Goal: Task Accomplishment & Management: Manage account settings

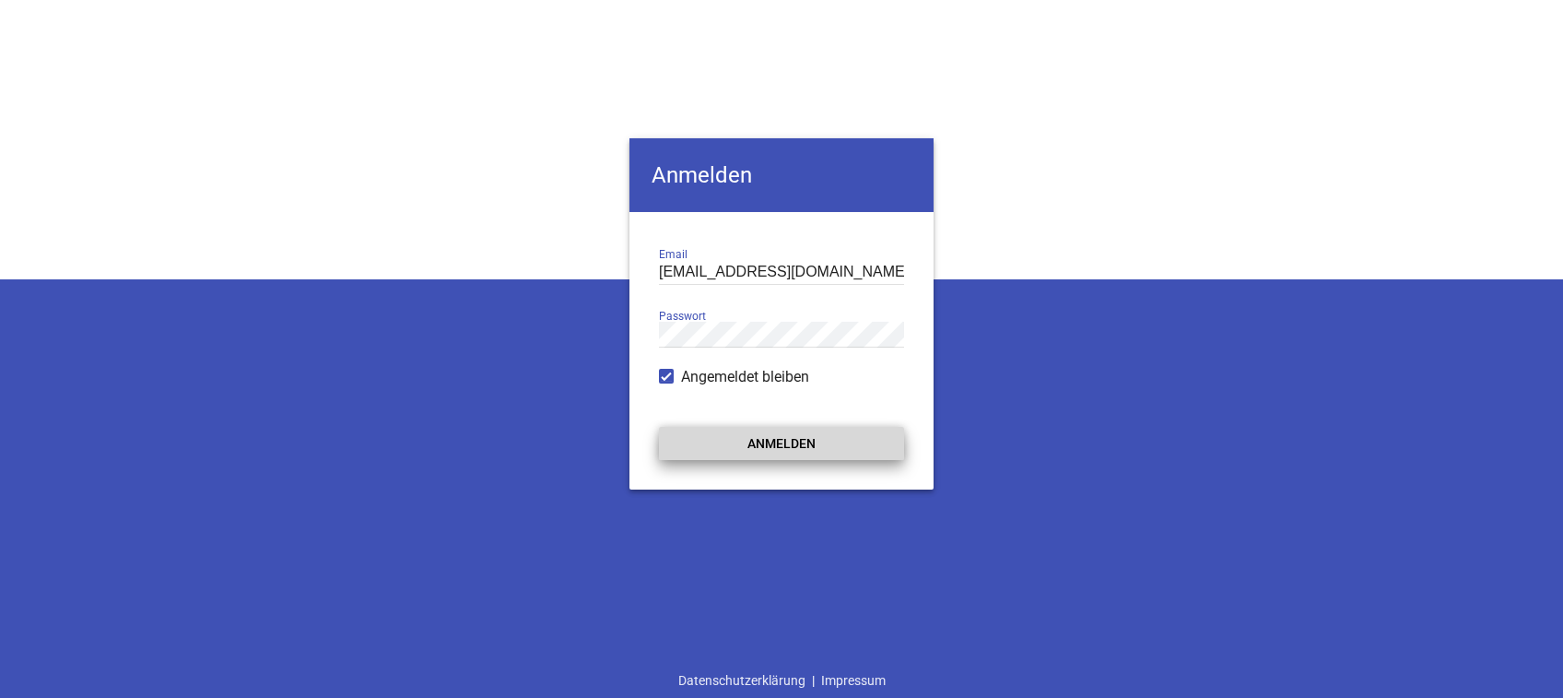
click at [757, 447] on button "Anmelden" at bounding box center [781, 443] width 245 height 33
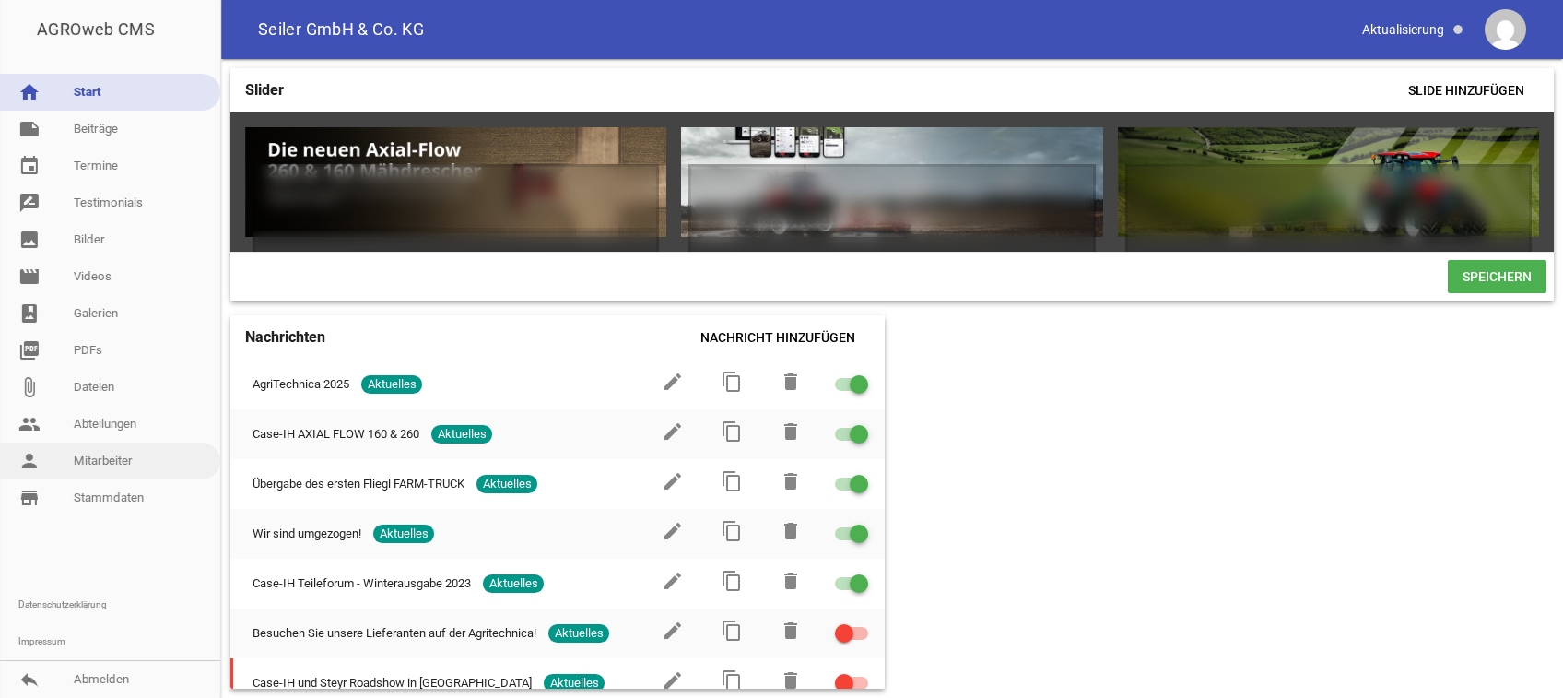
click at [104, 449] on link "person Mitarbeiter" at bounding box center [110, 460] width 220 height 37
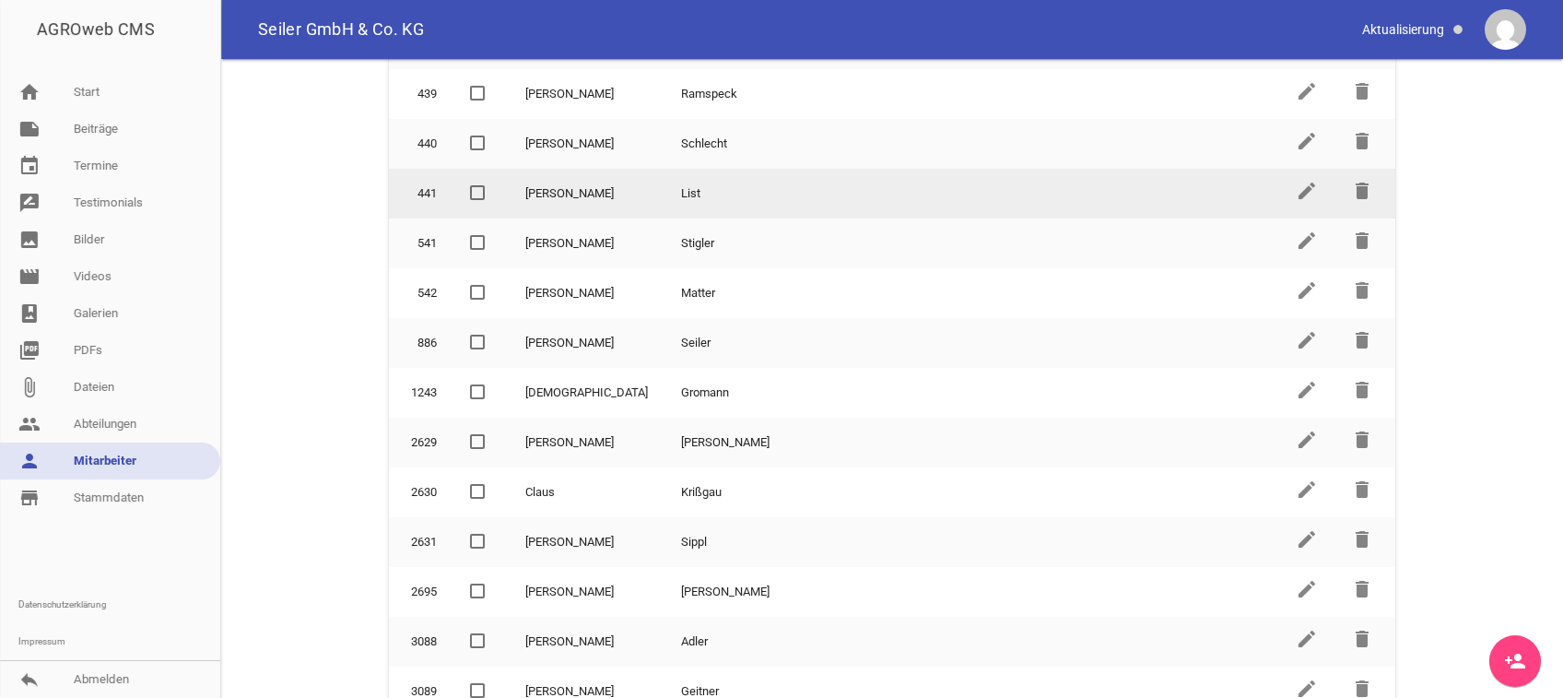
scroll to position [523, 0]
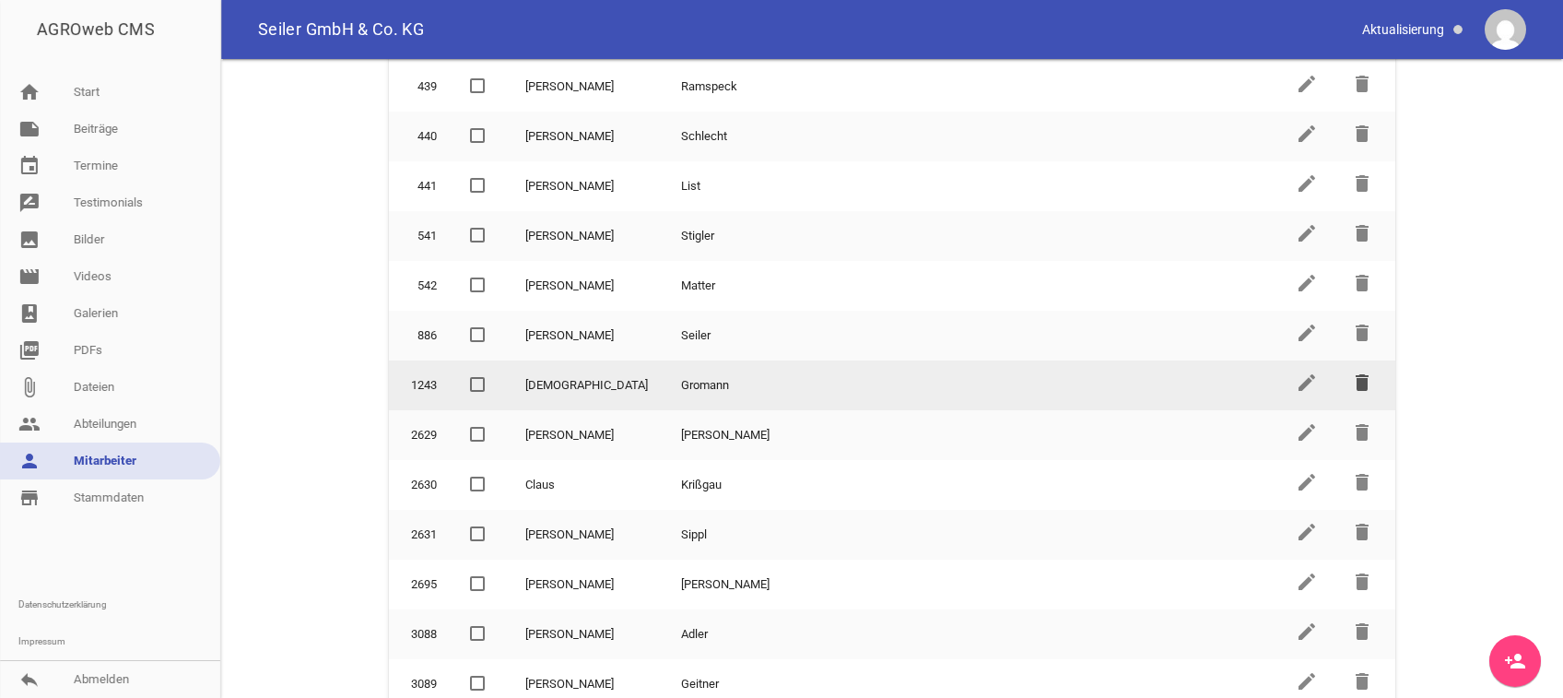
click at [1351, 371] on icon "delete" at bounding box center [1362, 382] width 22 height 22
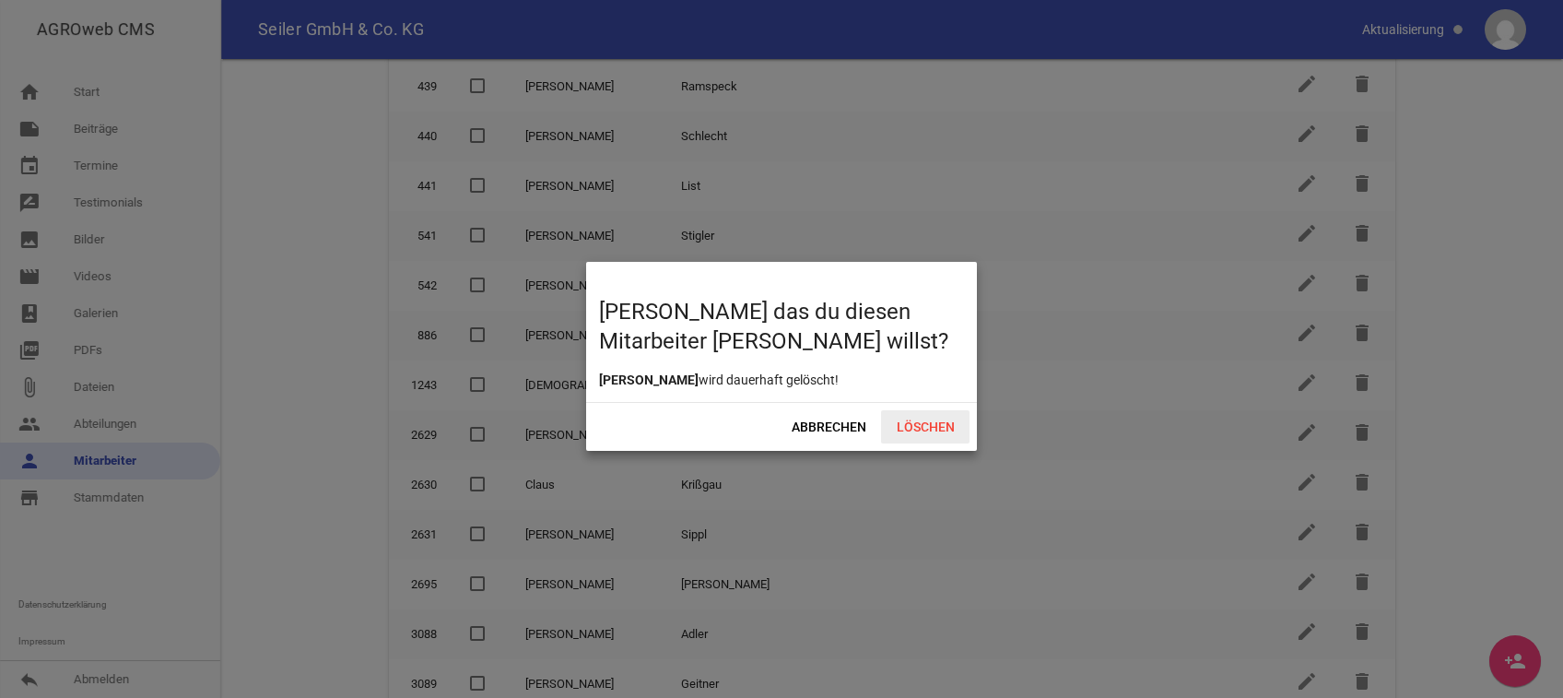
click at [937, 424] on span "Löschen" at bounding box center [925, 426] width 88 height 33
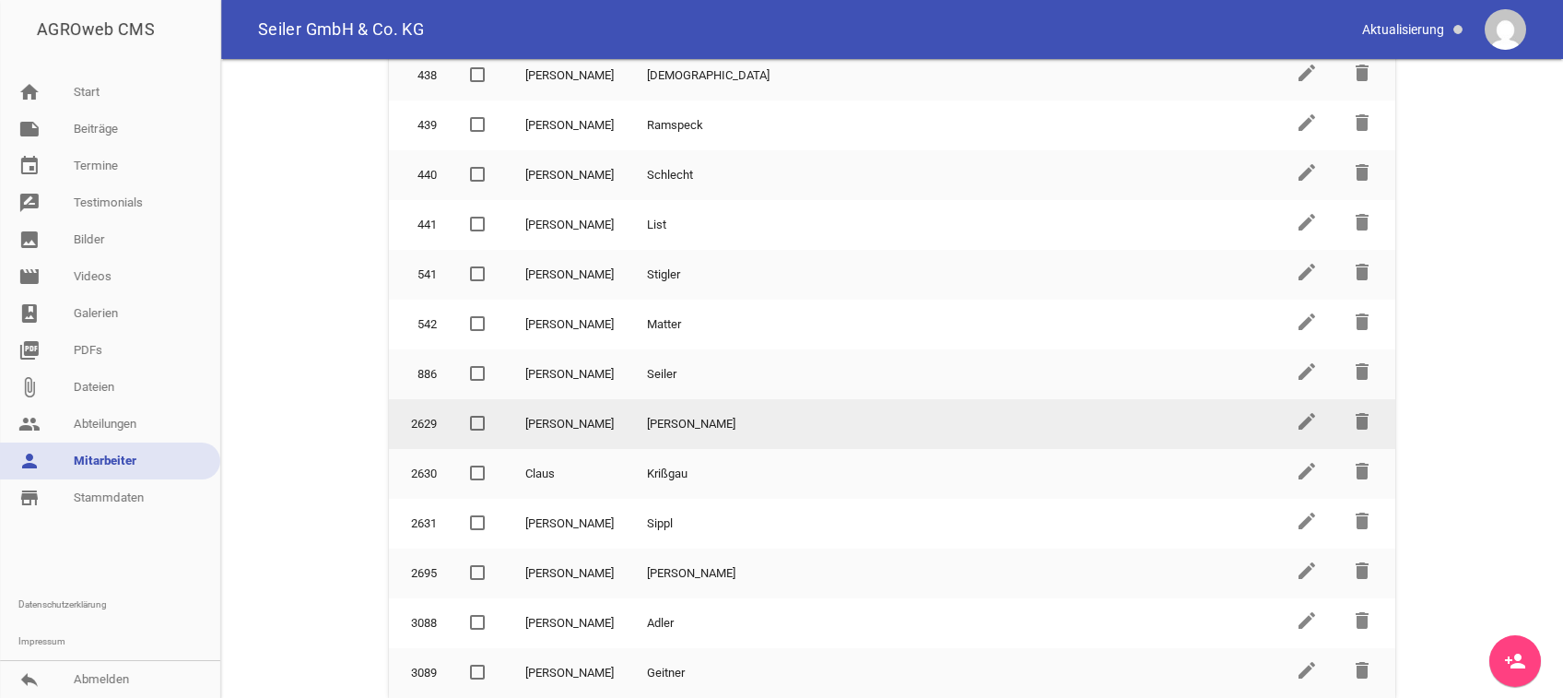
scroll to position [475, 0]
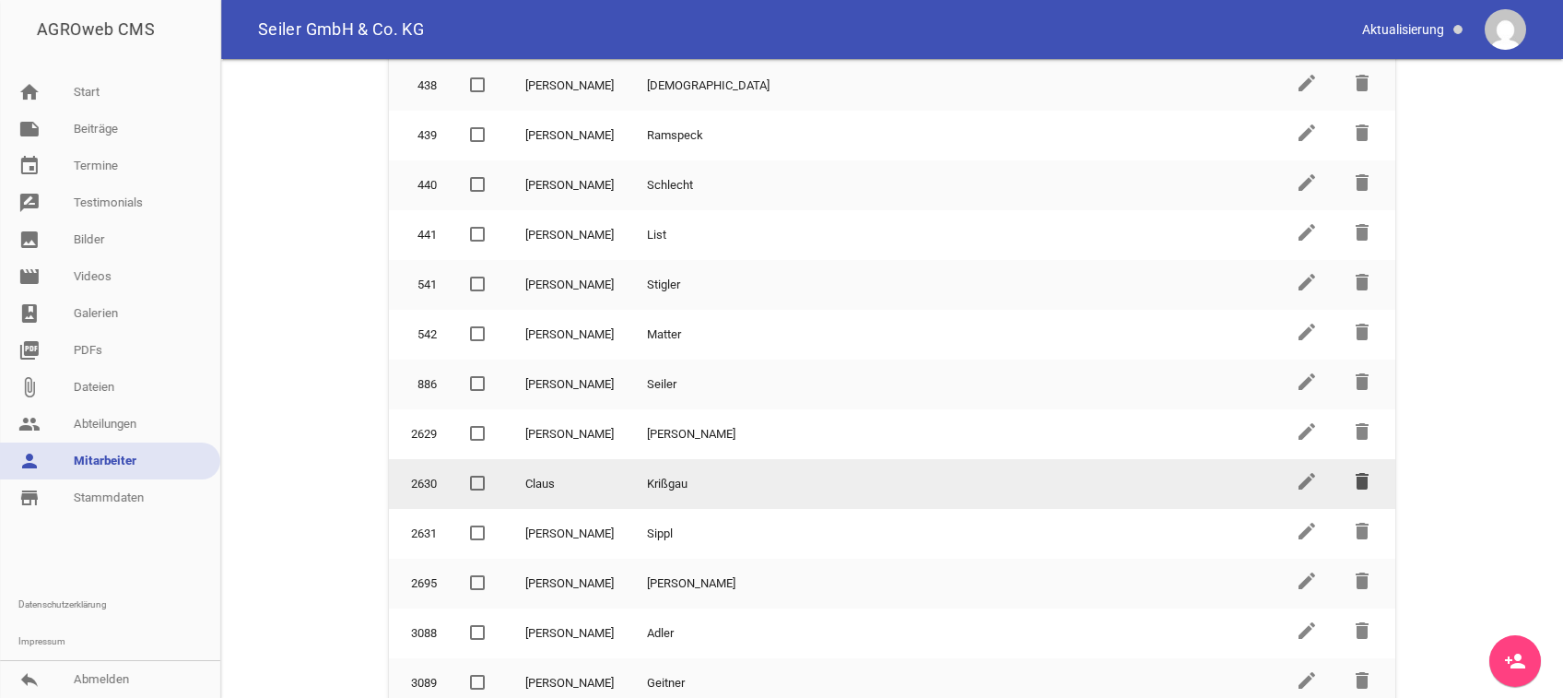
click at [1351, 476] on icon "delete" at bounding box center [1362, 481] width 22 height 22
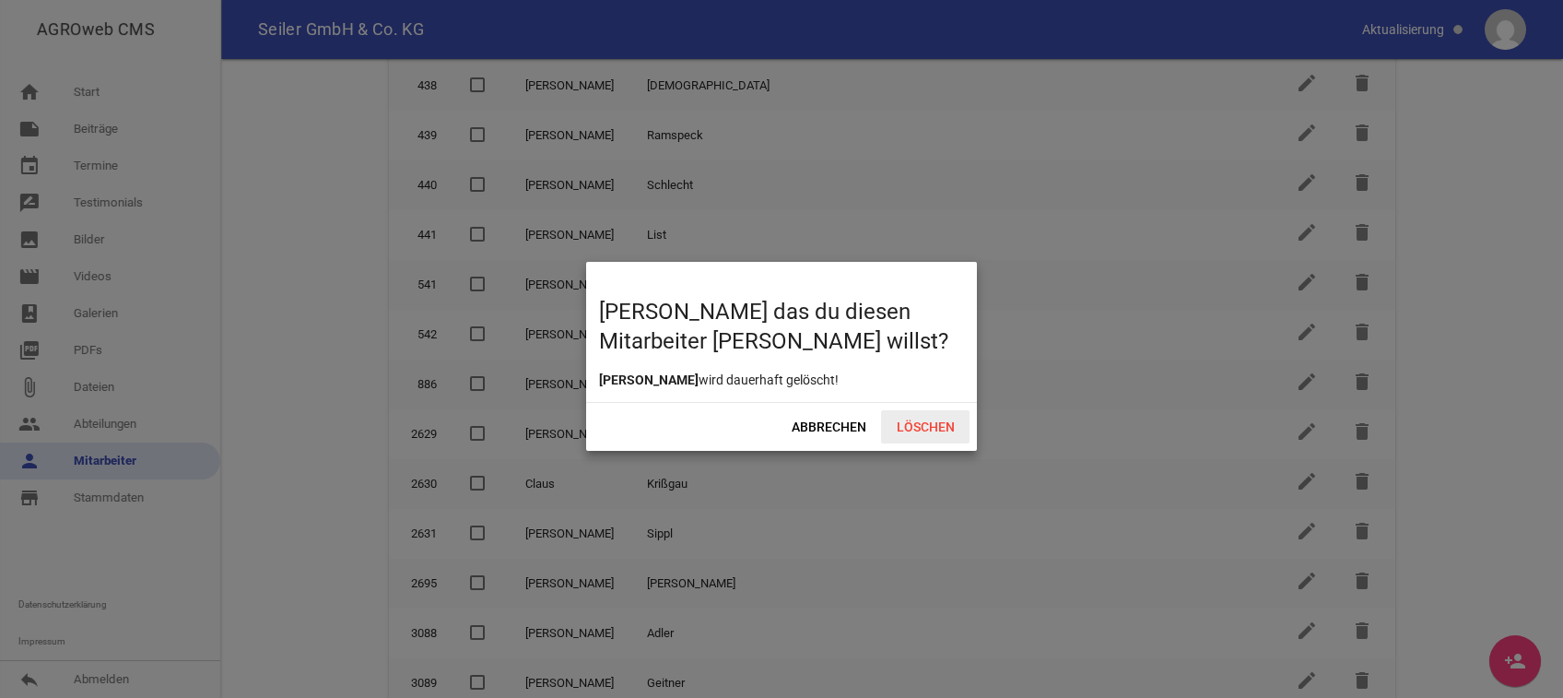
click at [944, 427] on span "Löschen" at bounding box center [925, 426] width 88 height 33
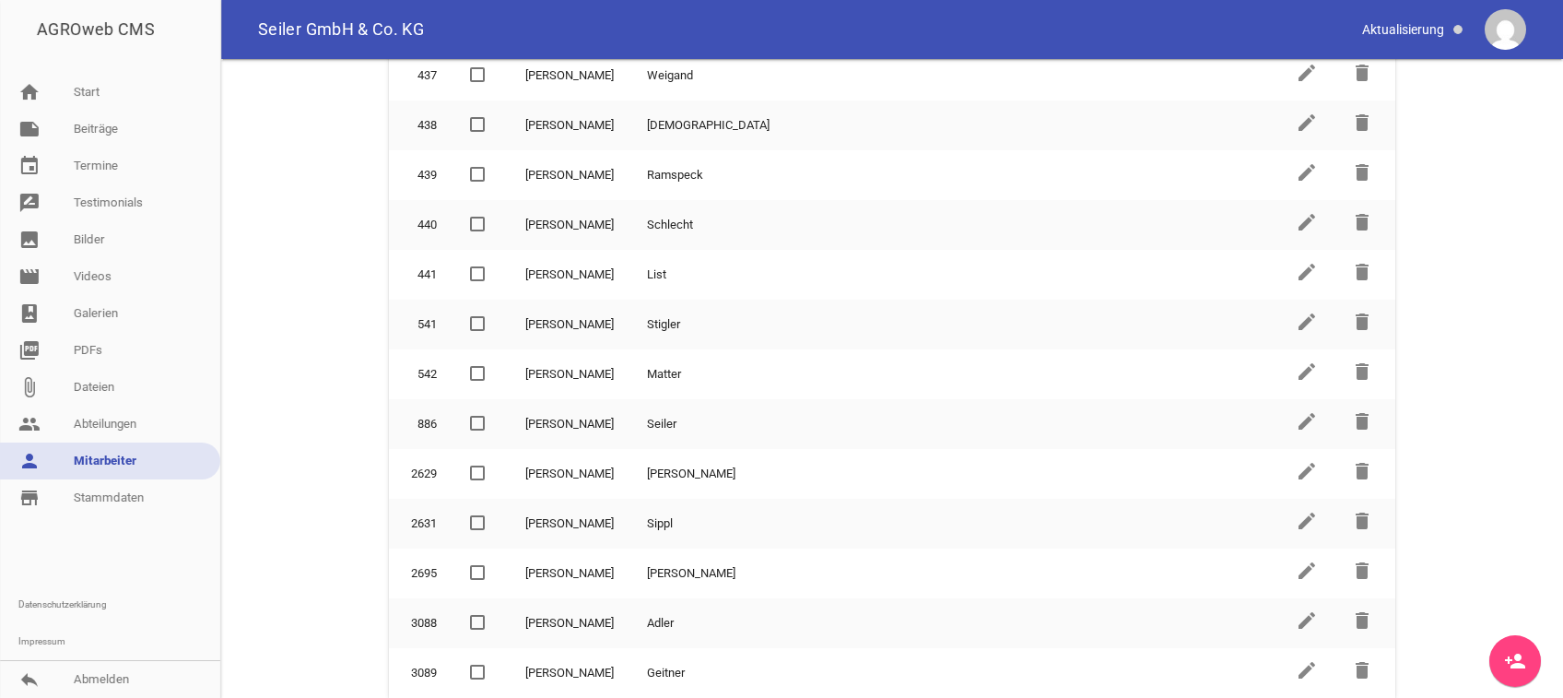
scroll to position [425, 0]
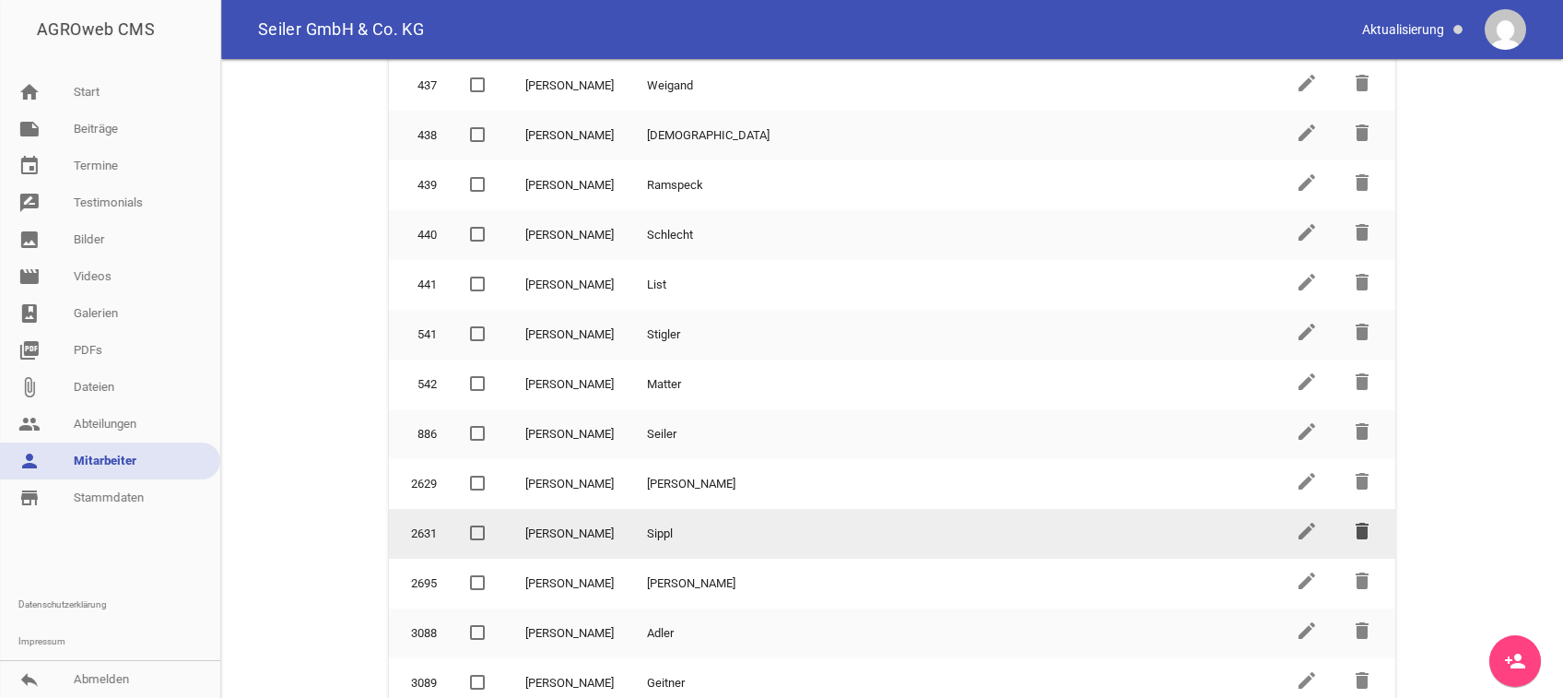
click at [1351, 527] on icon "delete" at bounding box center [1362, 531] width 22 height 22
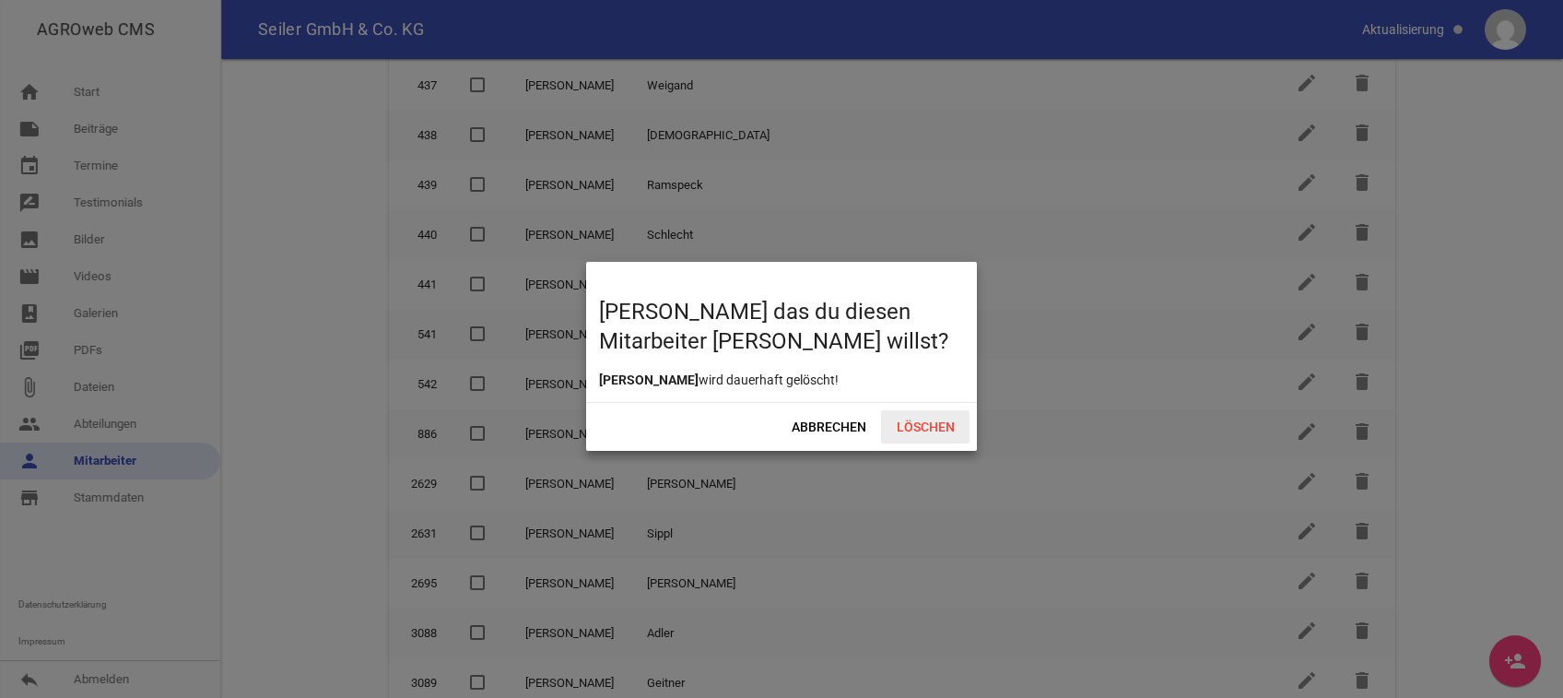
click at [910, 428] on span "Löschen" at bounding box center [925, 426] width 88 height 33
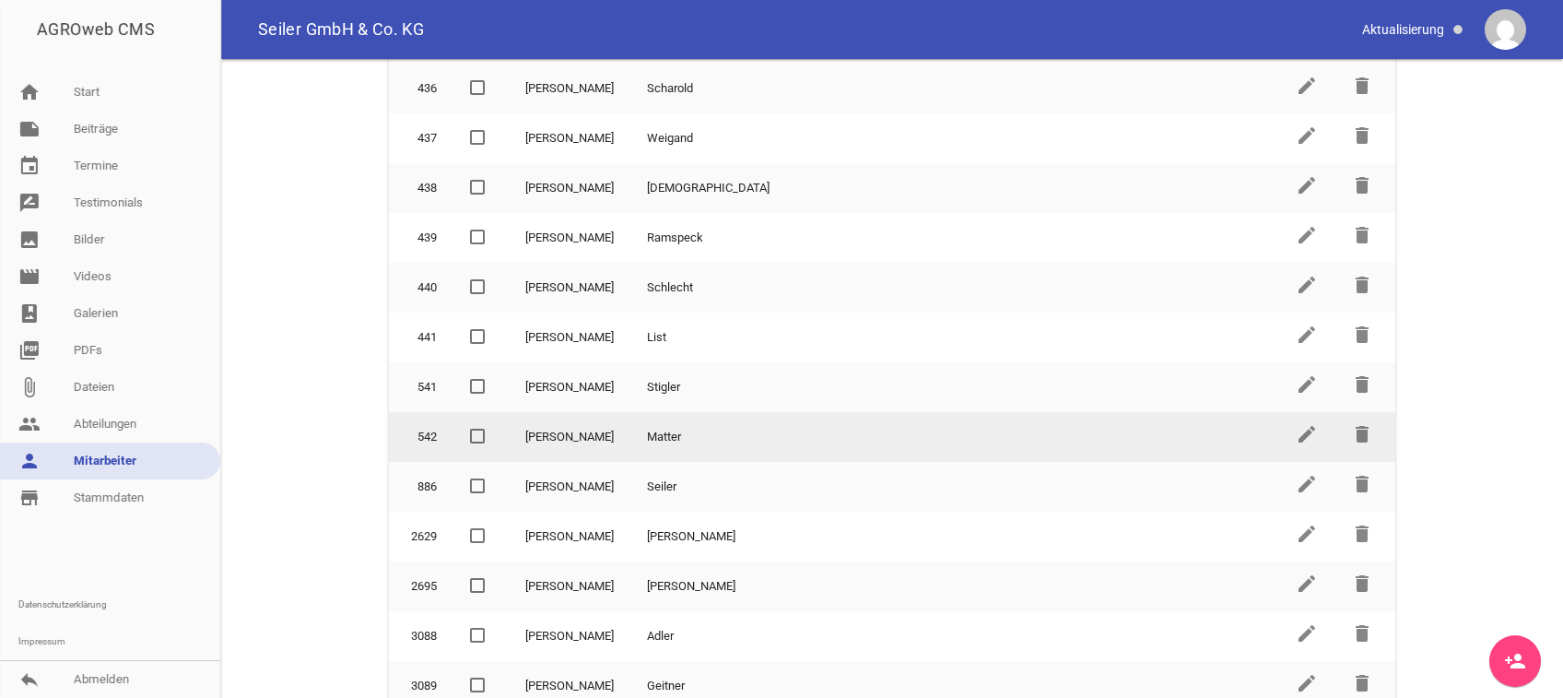
scroll to position [376, 0]
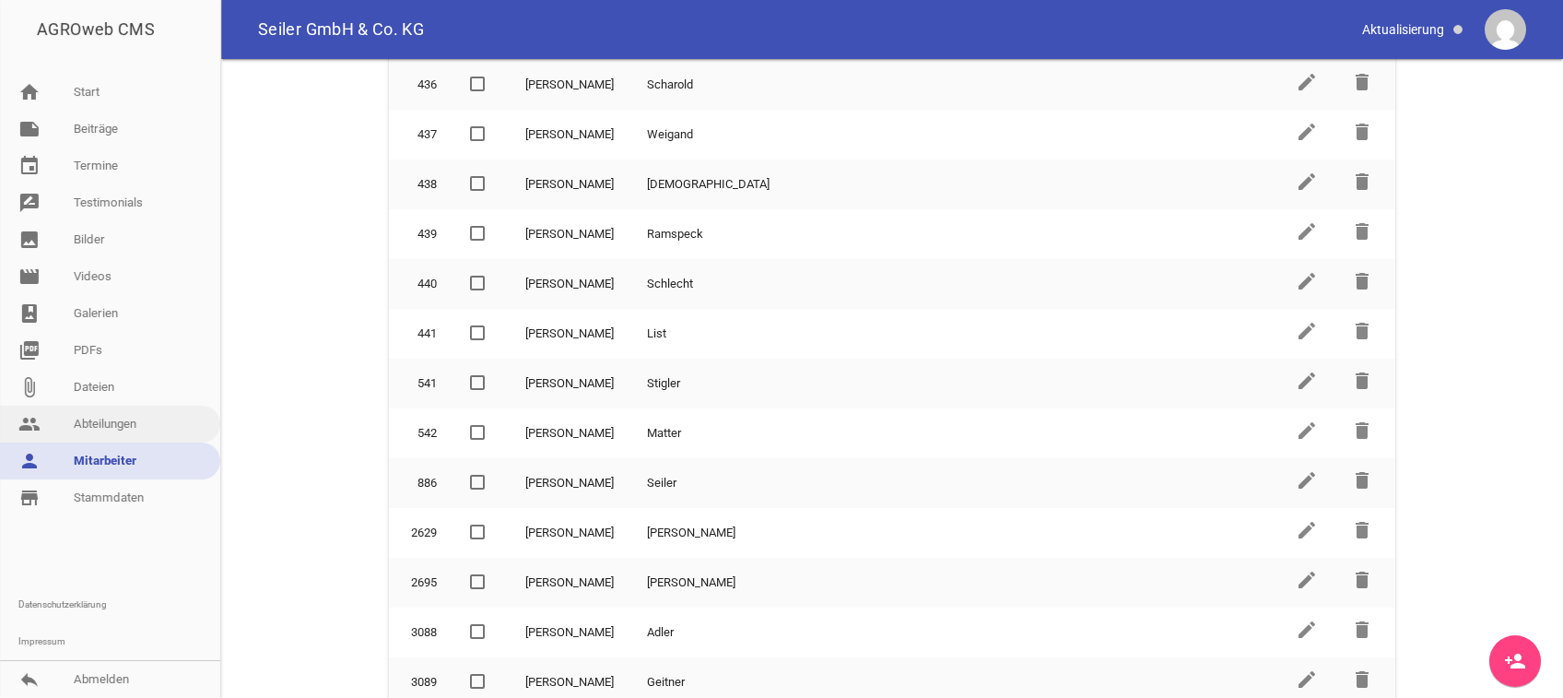
click at [88, 421] on link "people Abteilungen" at bounding box center [110, 423] width 220 height 37
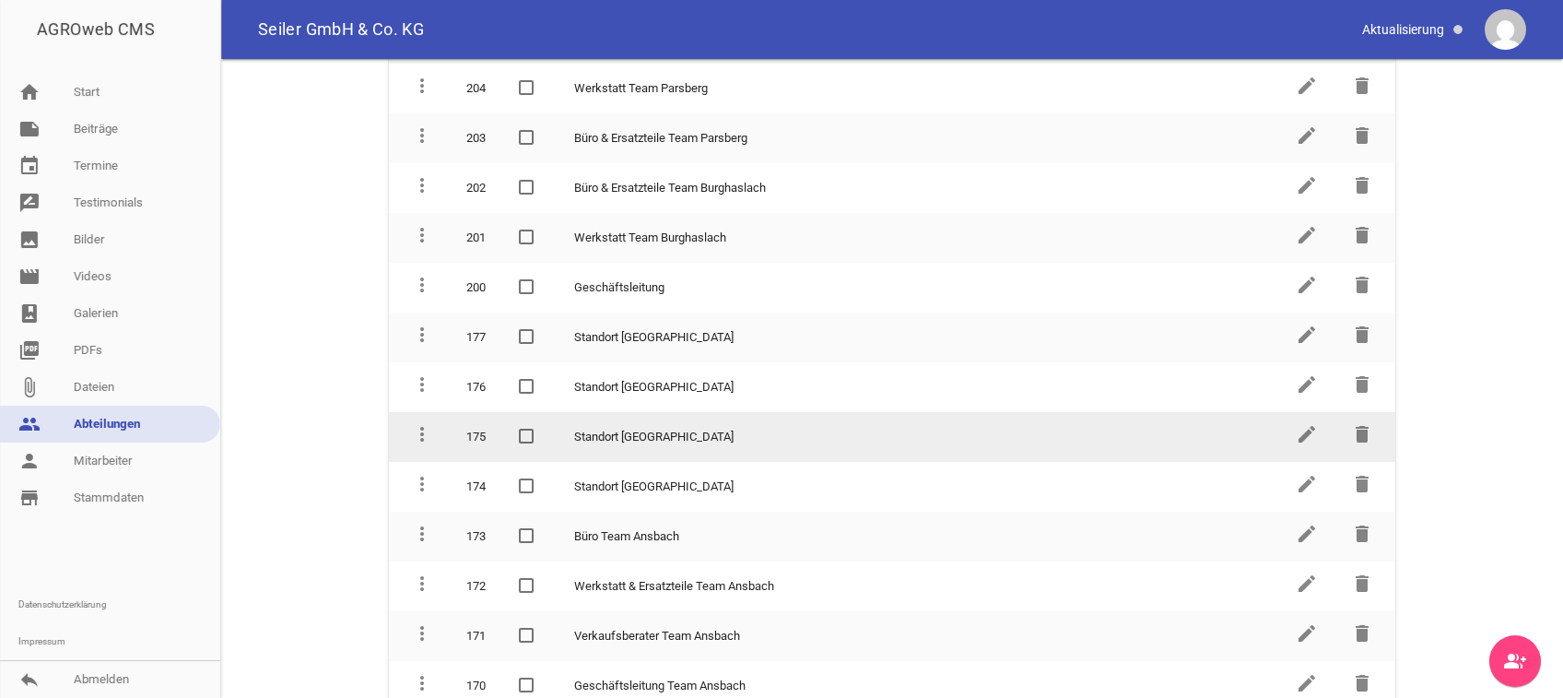
scroll to position [130, 0]
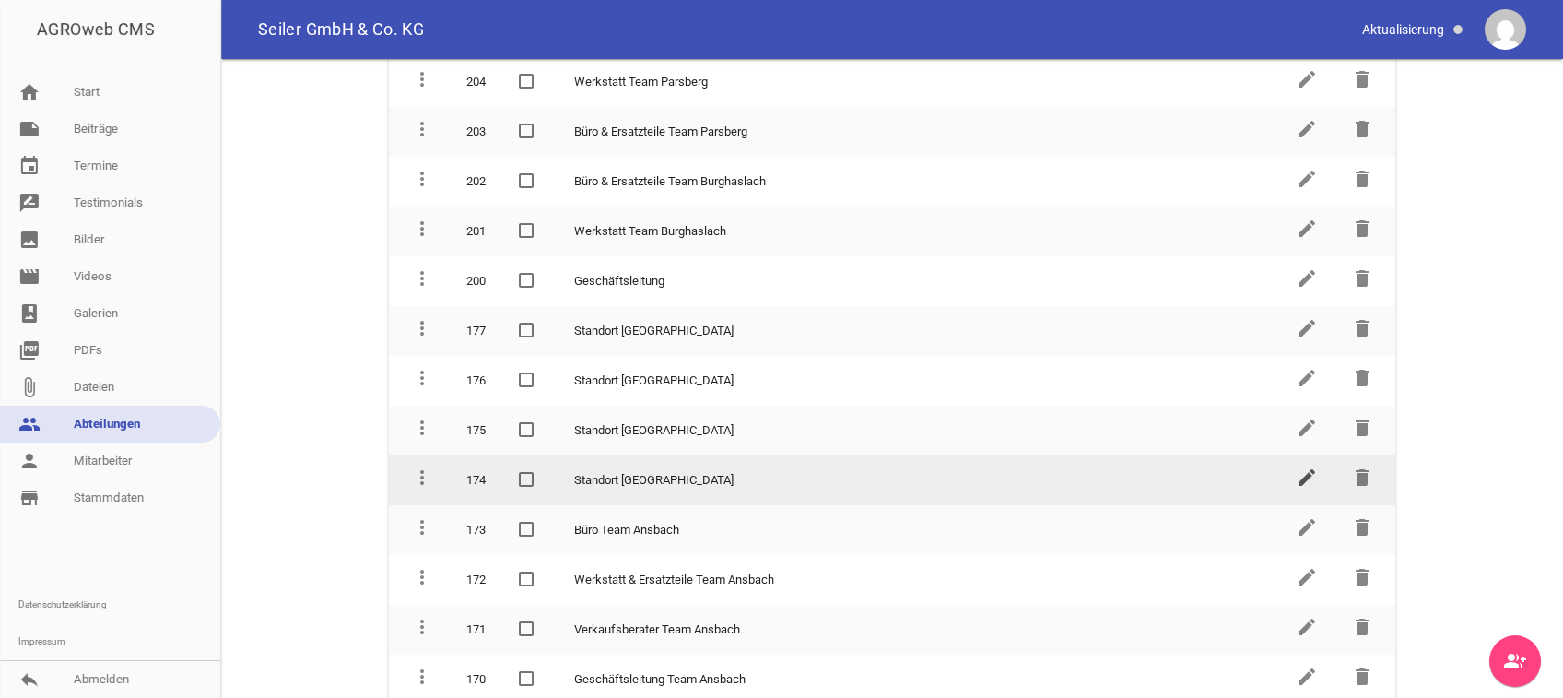
click at [1297, 468] on icon "edit" at bounding box center [1307, 477] width 22 height 22
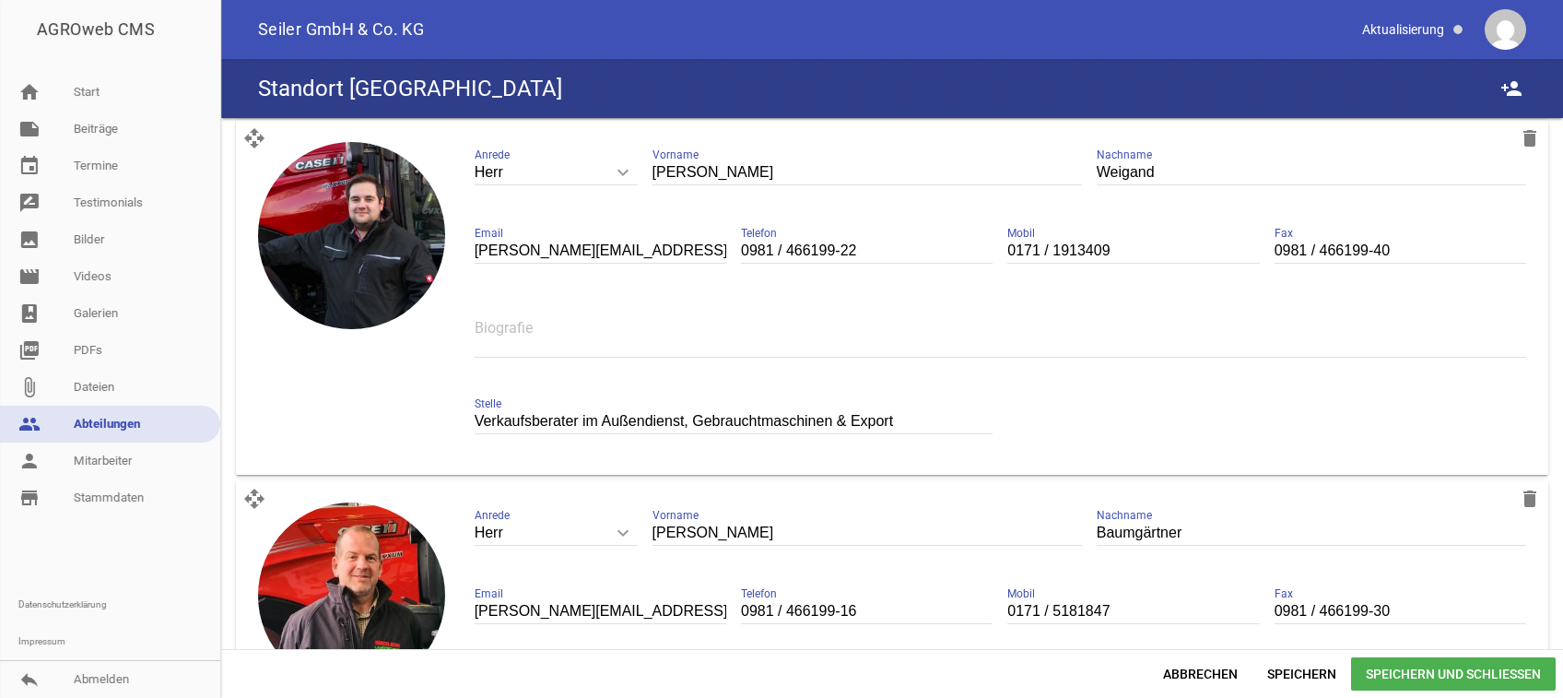
scroll to position [464, 0]
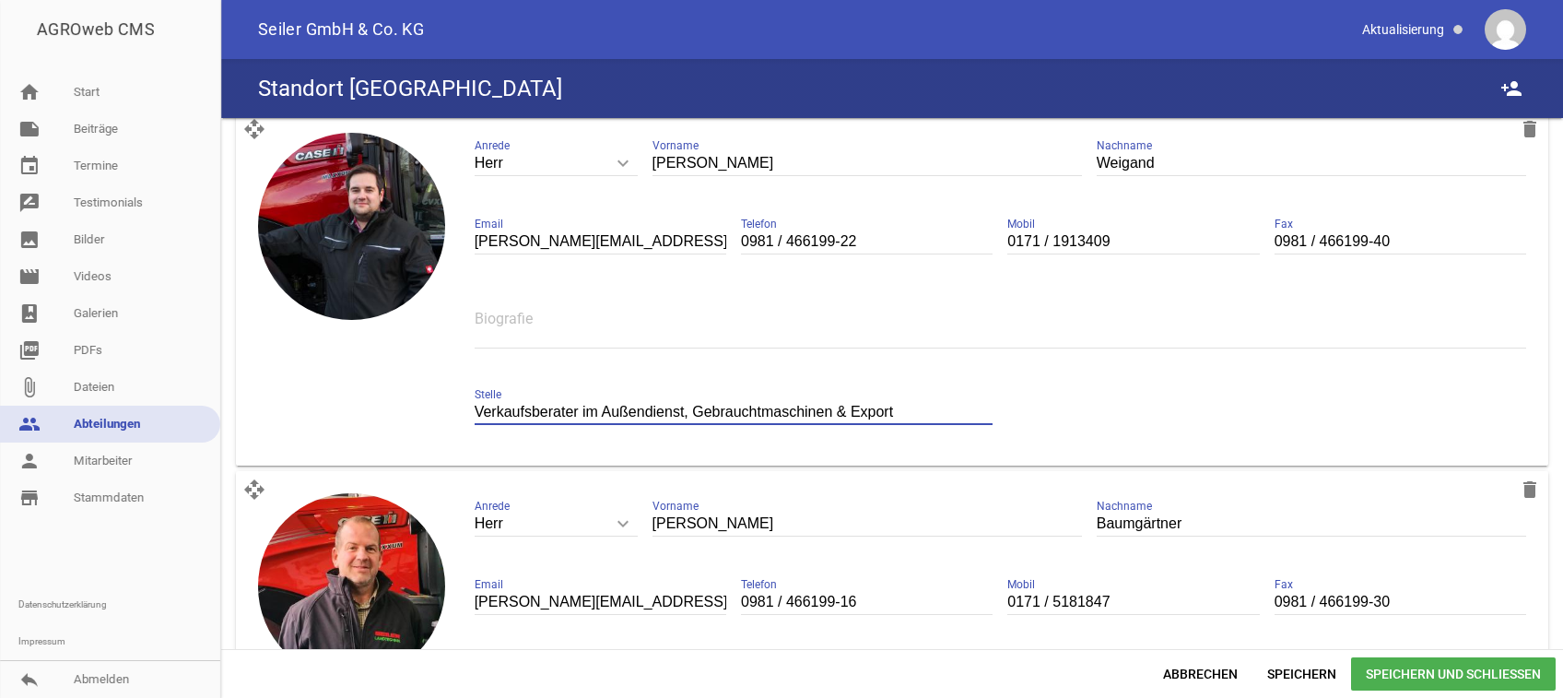
drag, startPoint x: 905, startPoint y: 417, endPoint x: 683, endPoint y: 408, distance: 222.3
click at [683, 408] on input "Verkaufsberater im Außendienst, Gebrauchtmaschinen & Export" at bounding box center [734, 412] width 519 height 25
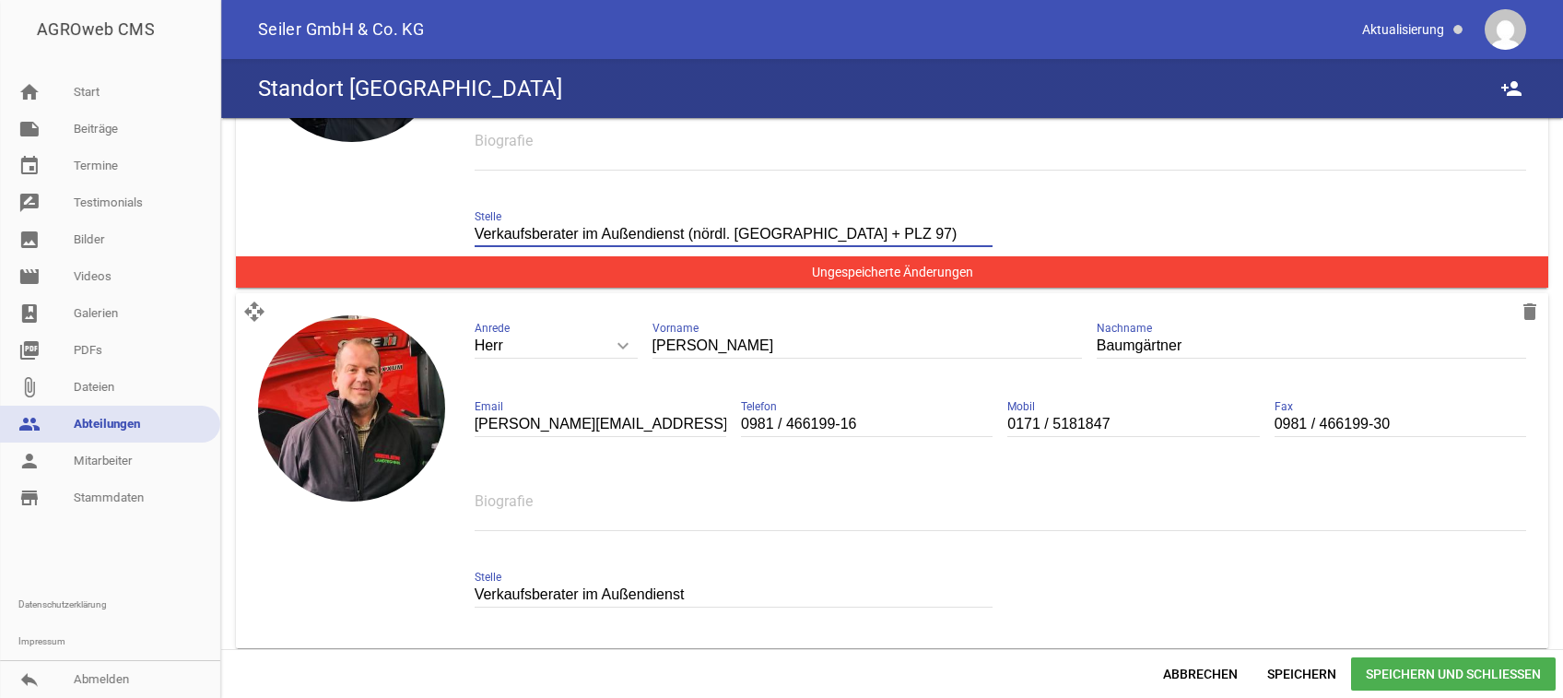
scroll to position [649, 0]
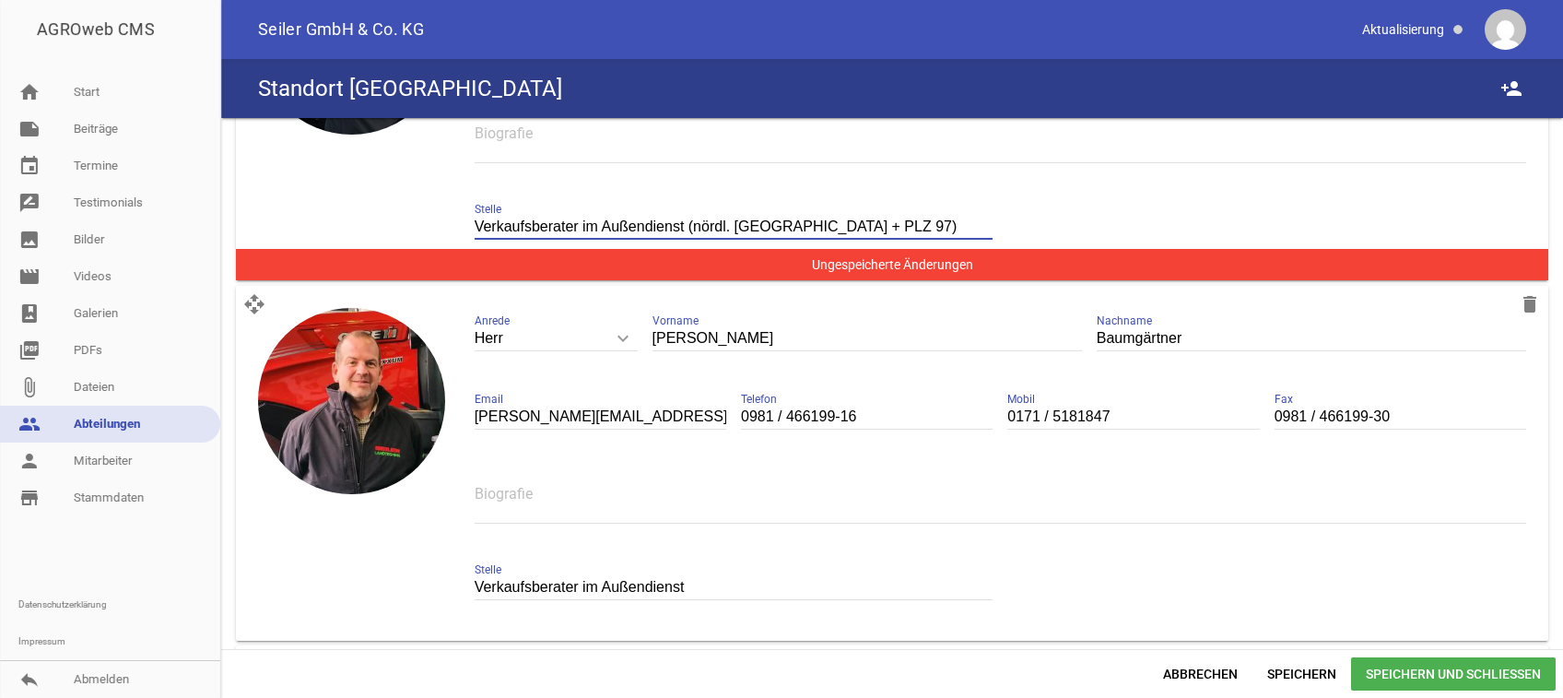
type input "Verkaufsberater im Außendienst (nördl. [GEOGRAPHIC_DATA] + PLZ 97)"
click at [709, 593] on input "Verkaufsberater im Außendienst" at bounding box center [734, 587] width 519 height 25
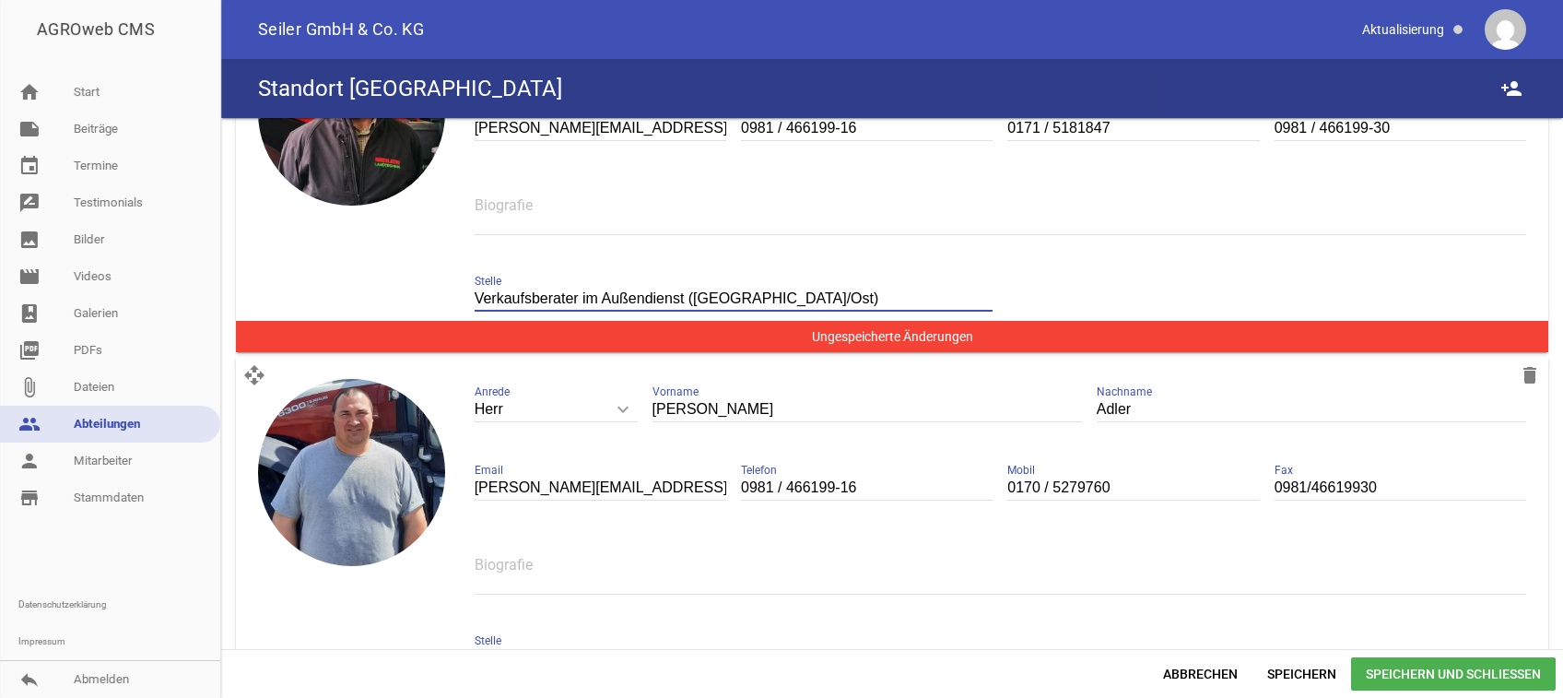
scroll to position [1020, 0]
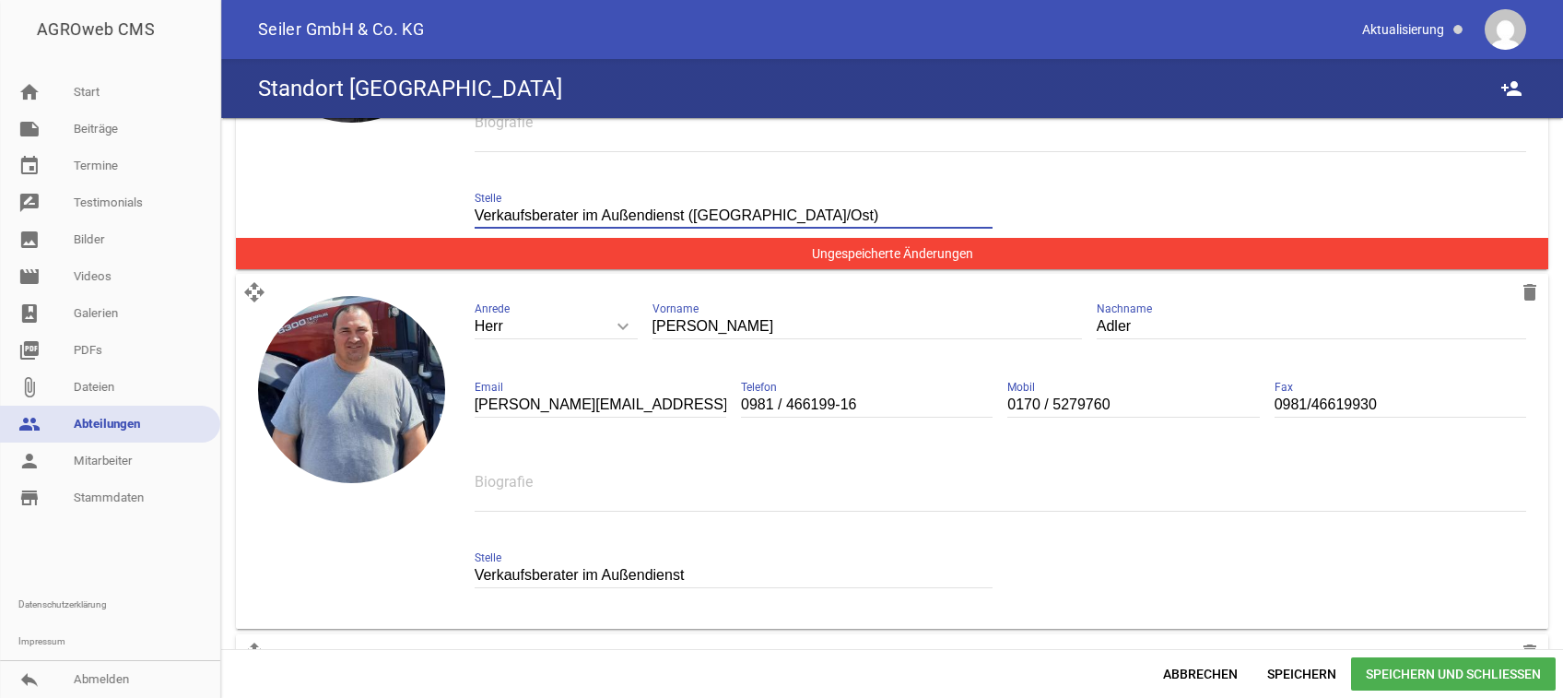
type input "Verkaufsberater im Außendienst ([GEOGRAPHIC_DATA]/Ost)"
click at [729, 574] on input "Verkaufsberater im Außendienst" at bounding box center [734, 575] width 519 height 25
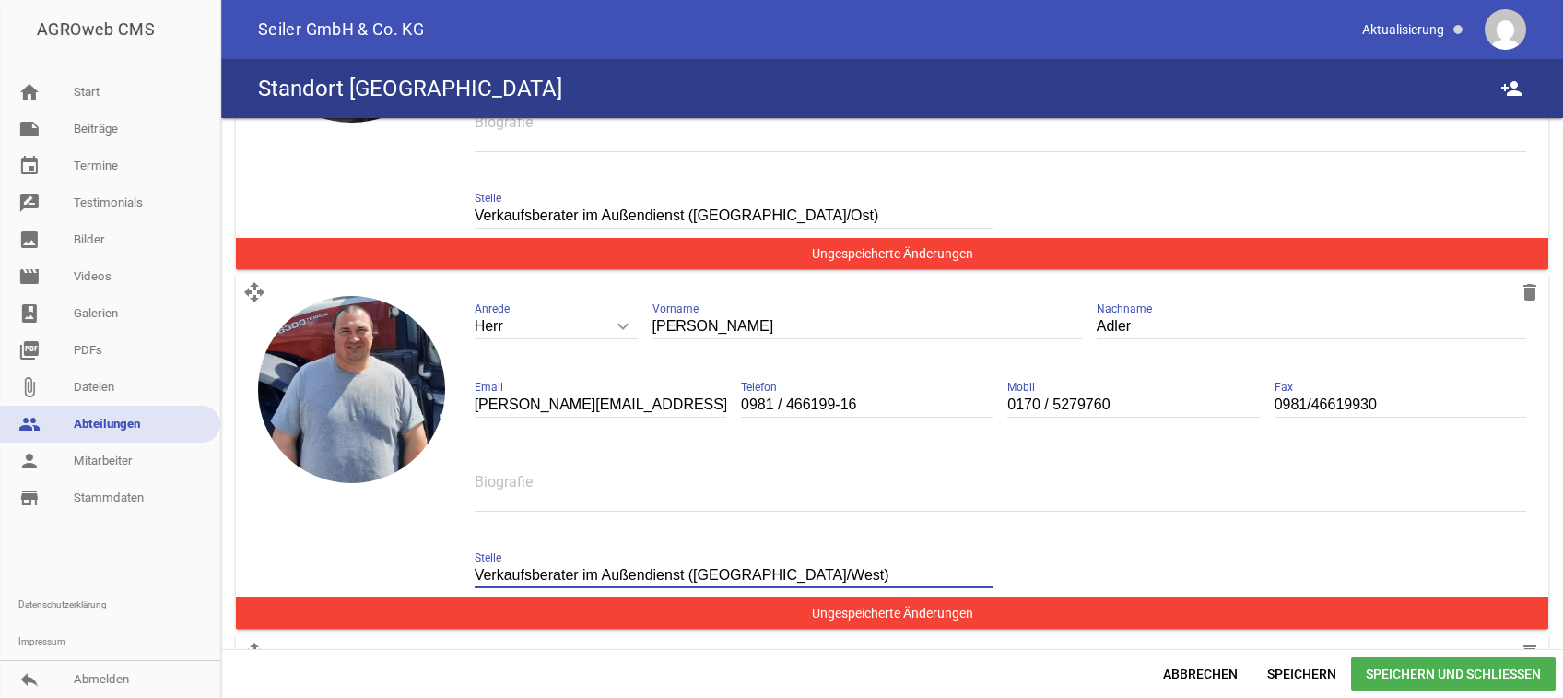
type input "Verkaufsberater im Außendienst ([GEOGRAPHIC_DATA]/West)"
click at [1406, 659] on span "Speichern und Schließen" at bounding box center [1453, 673] width 205 height 33
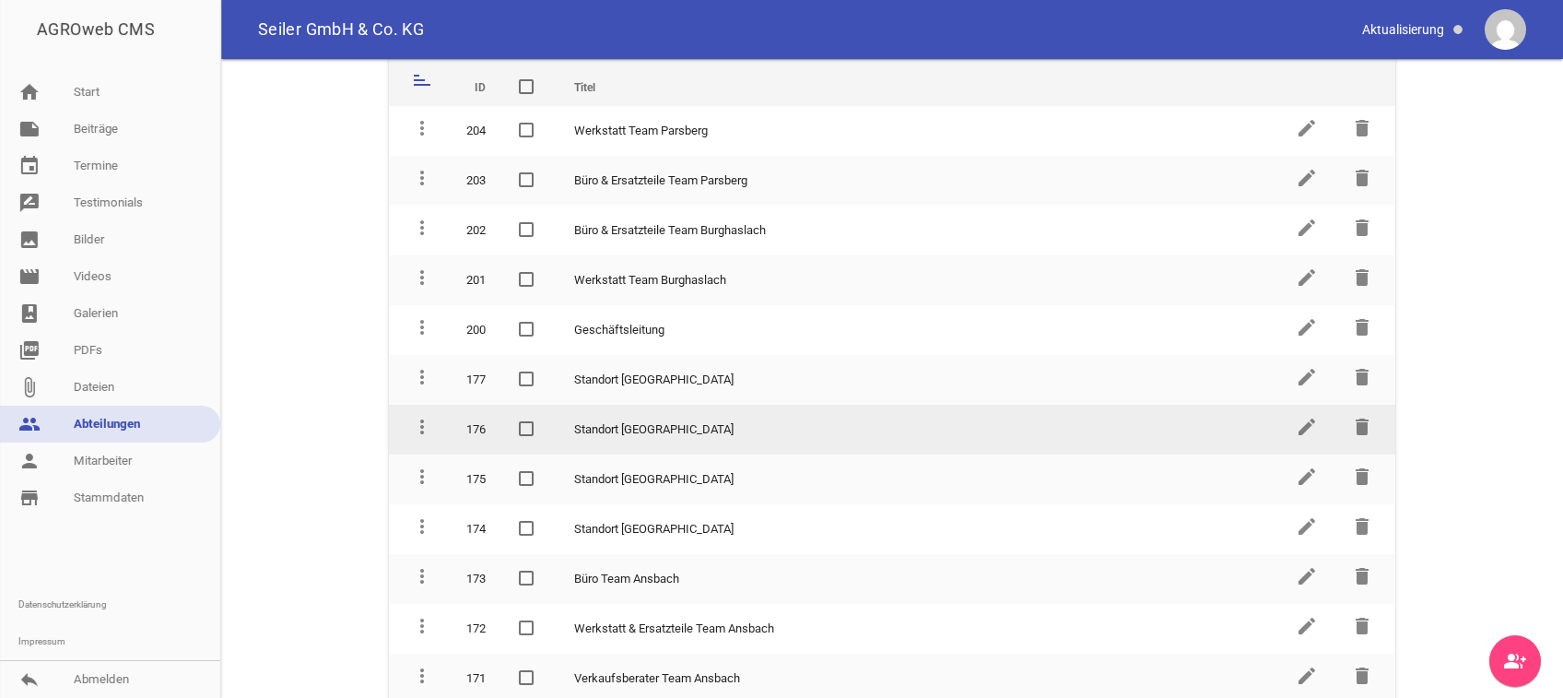
scroll to position [92, 0]
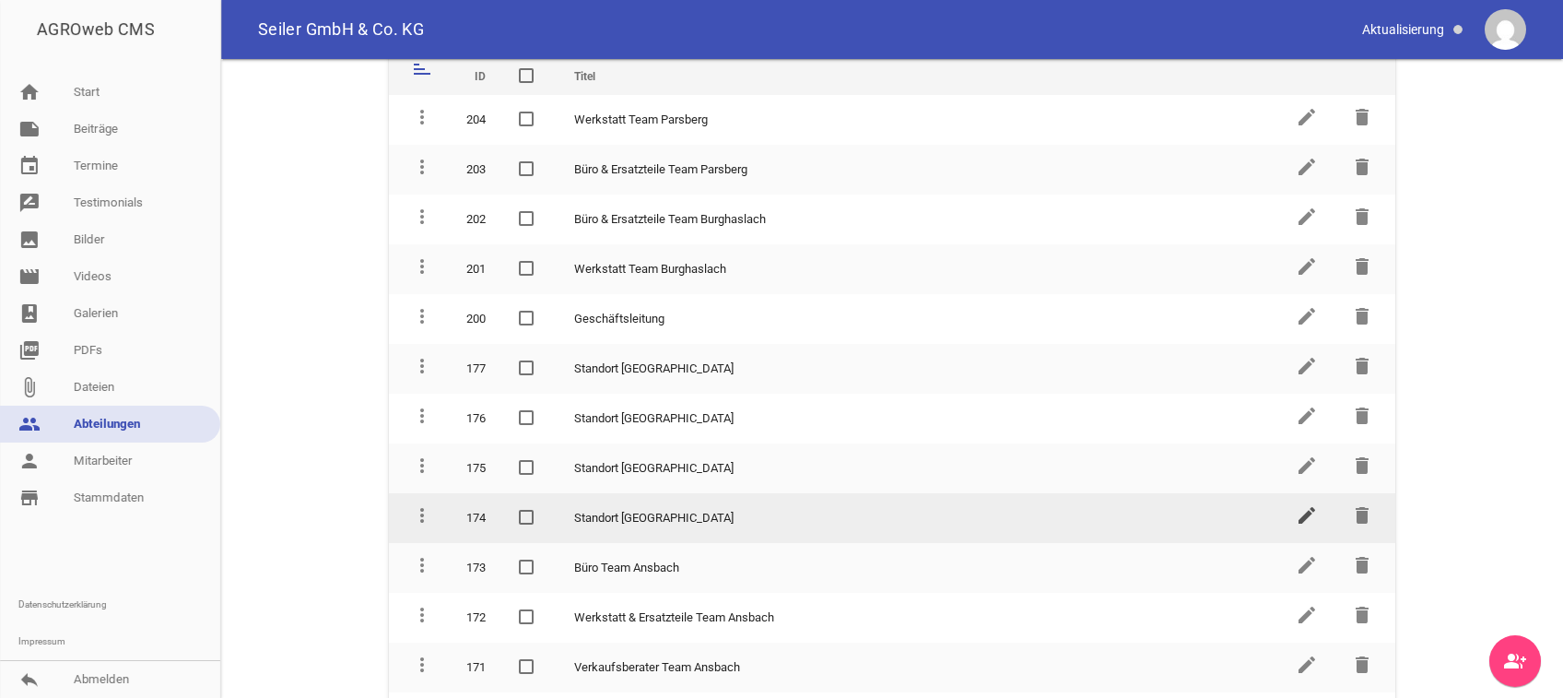
click at [1296, 510] on icon "edit" at bounding box center [1307, 515] width 22 height 22
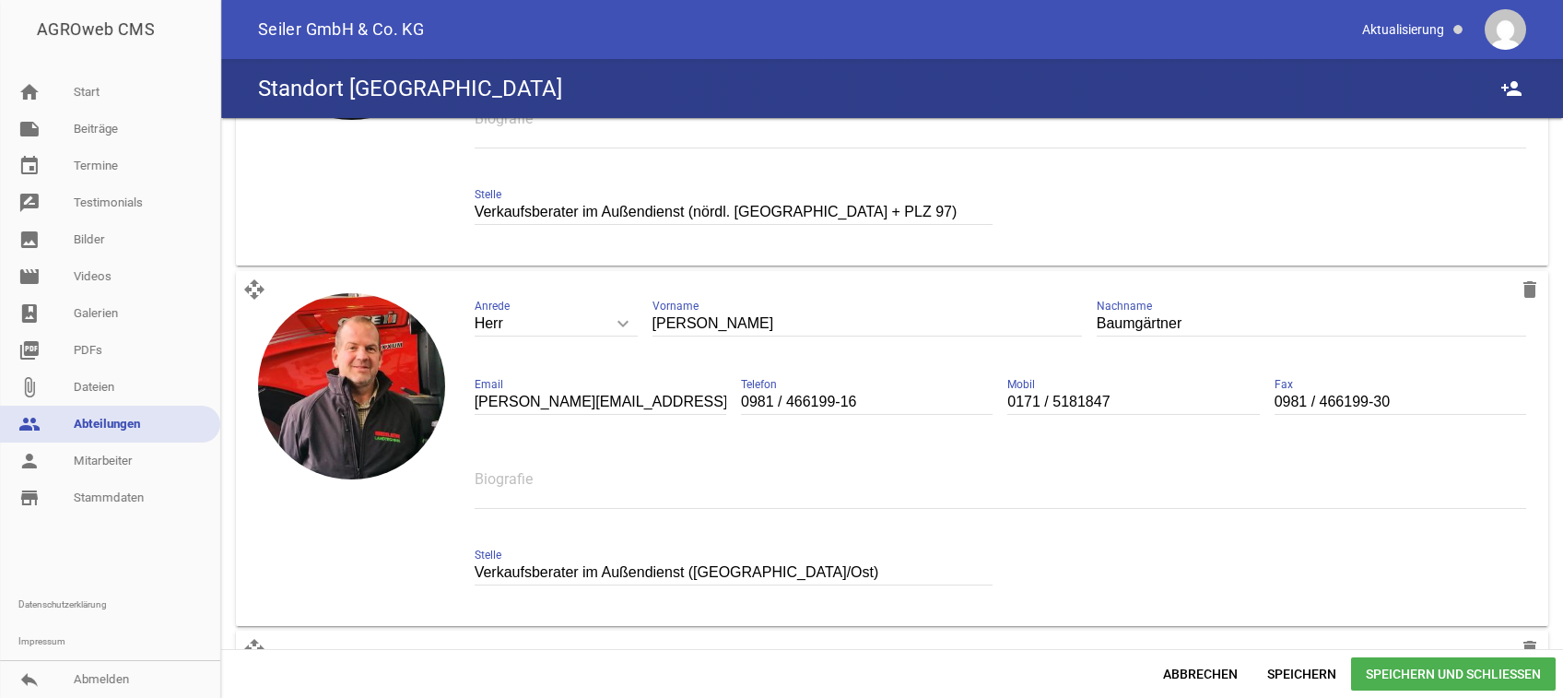
scroll to position [928, 0]
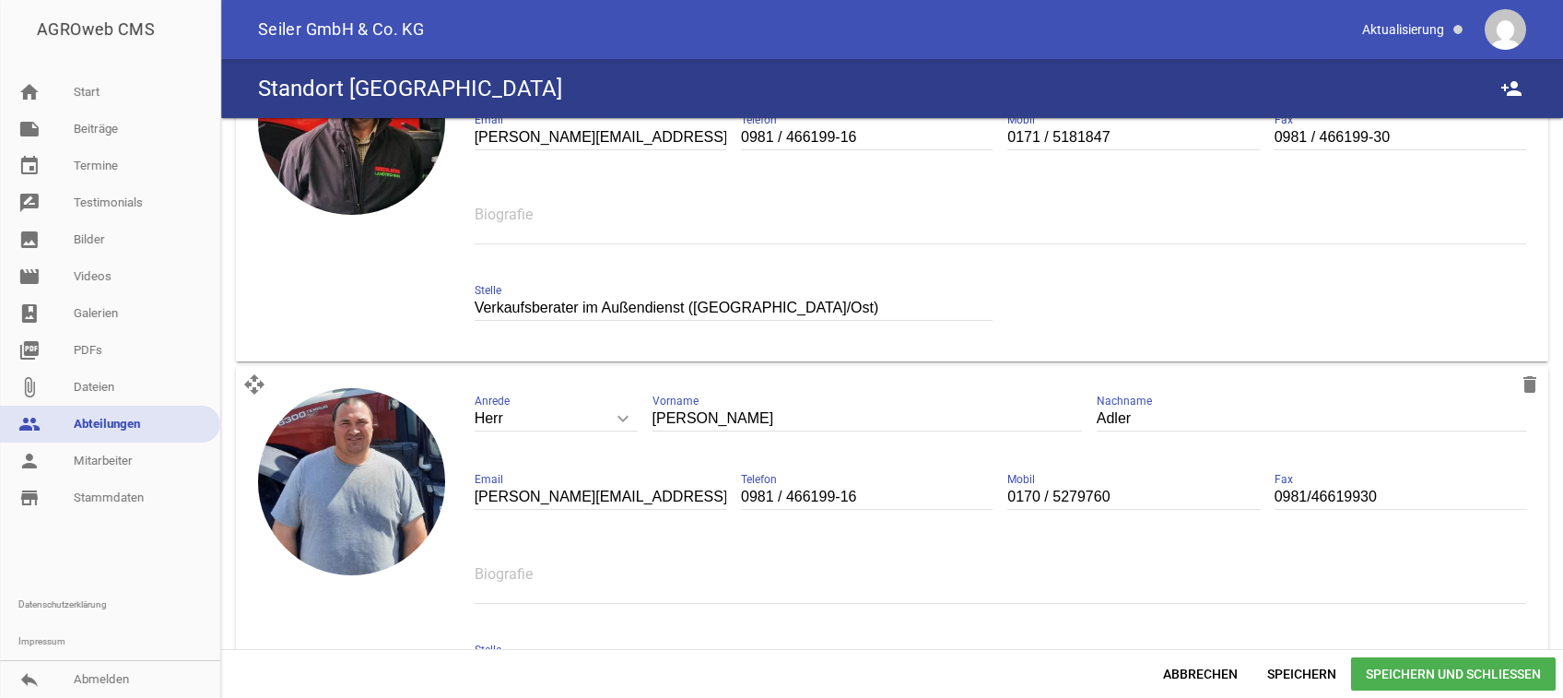
click at [750, 311] on input "Verkaufsberater im Außendienst ([GEOGRAPHIC_DATA]/Ost)" at bounding box center [734, 308] width 519 height 25
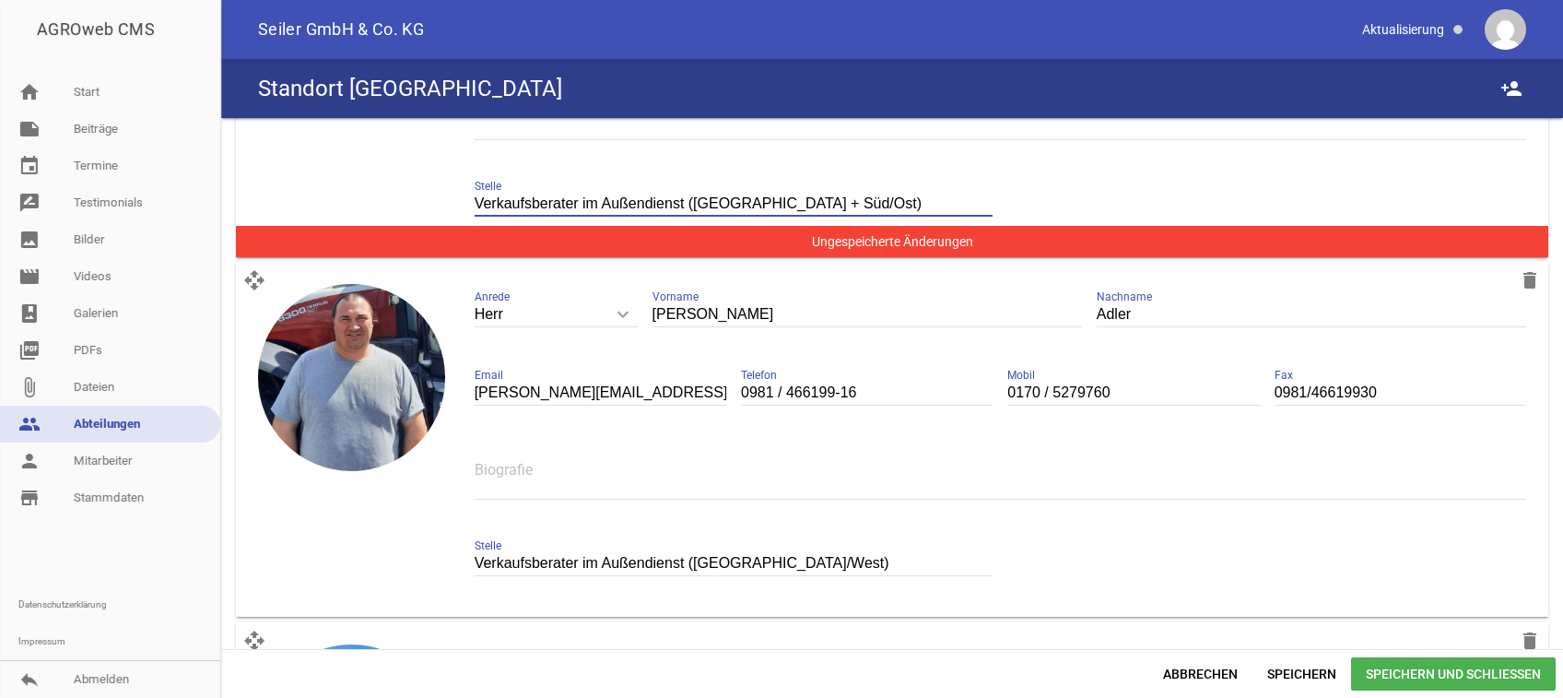
scroll to position [1206, 0]
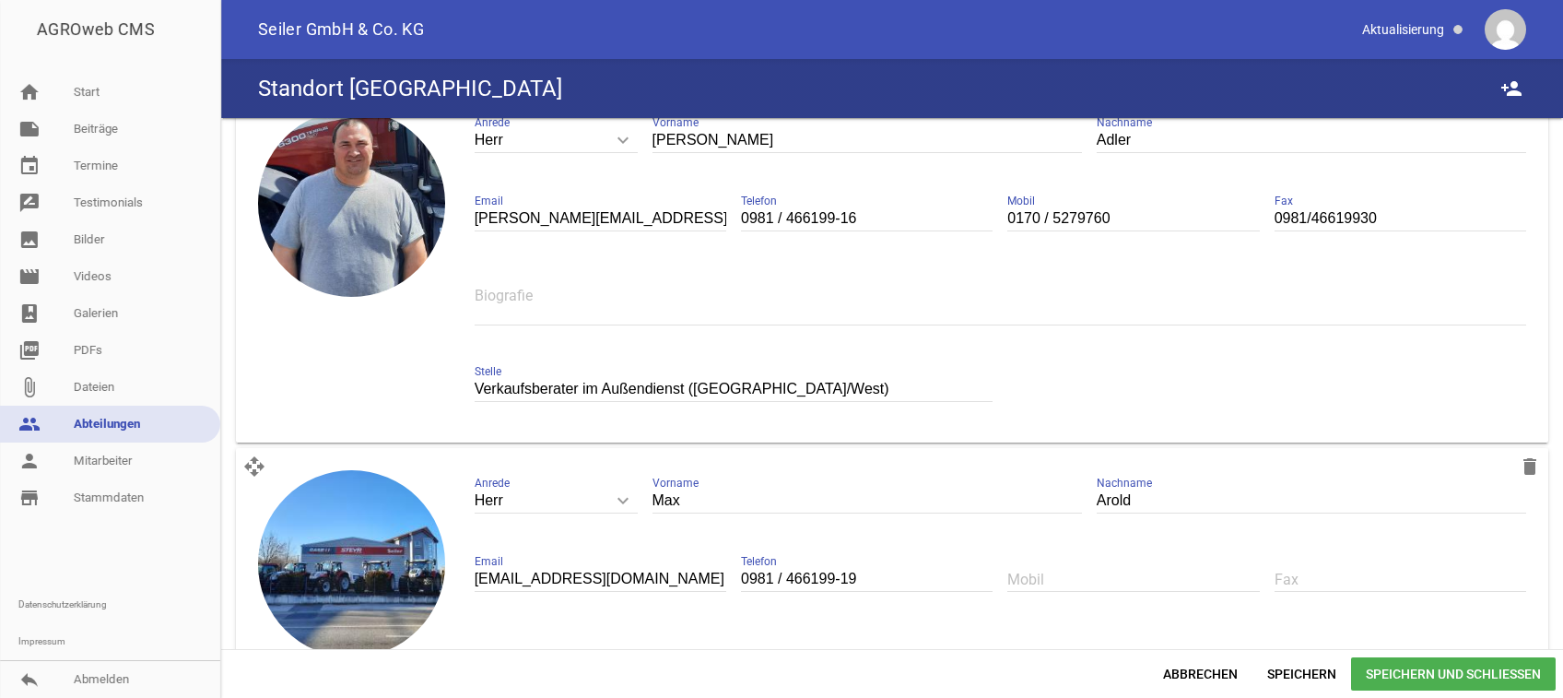
type input "Verkaufsberater im Außendienst ([GEOGRAPHIC_DATA] + Süd/Ost)"
click at [754, 387] on input "Verkaufsberater im Außendienst ([GEOGRAPHIC_DATA]/West)" at bounding box center [734, 389] width 519 height 25
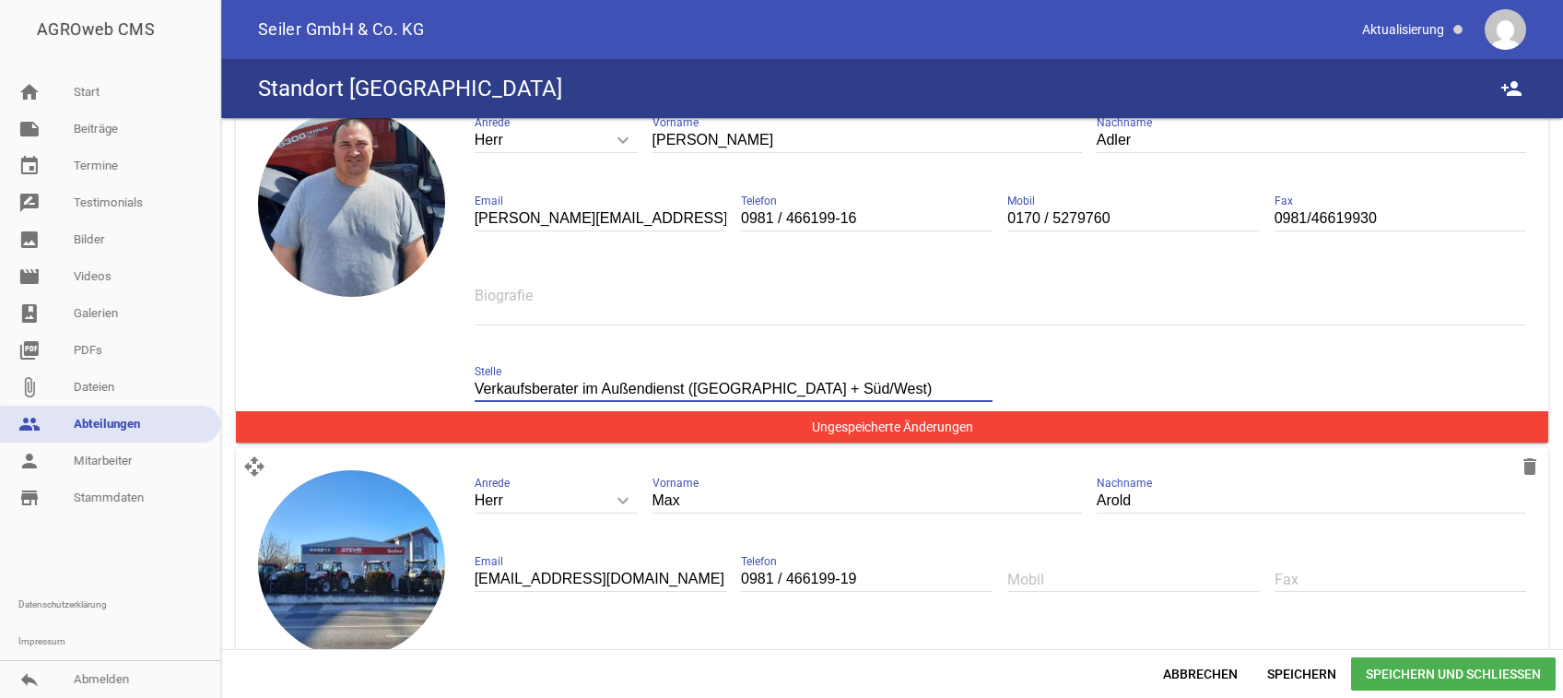
type input "Verkaufsberater im Außendienst ([GEOGRAPHIC_DATA] + Süd/West)"
click at [1420, 672] on span "Speichern und Schließen" at bounding box center [1453, 673] width 205 height 33
